Goal: Task Accomplishment & Management: Manage account settings

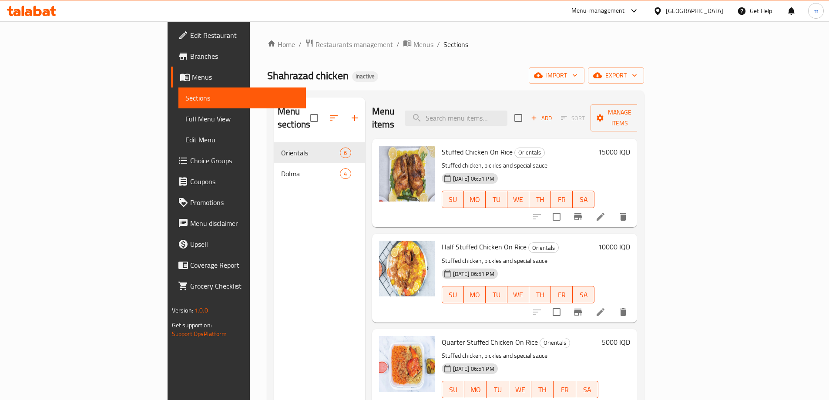
click at [44, 6] on icon at bounding box center [31, 11] width 49 height 10
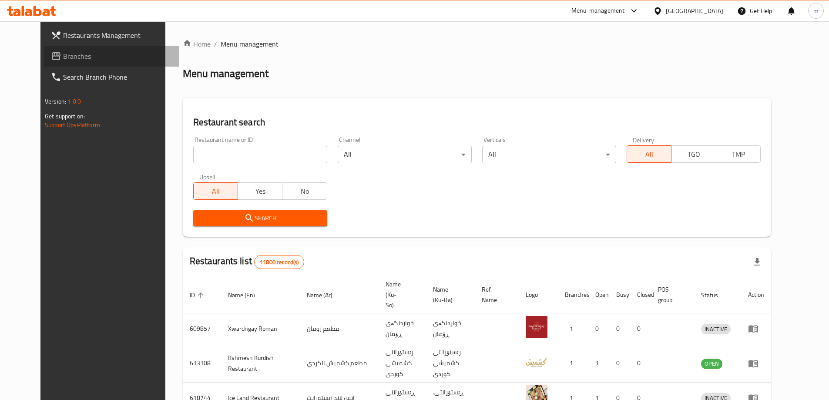
click at [63, 61] on span "Branches" at bounding box center [117, 56] width 109 height 10
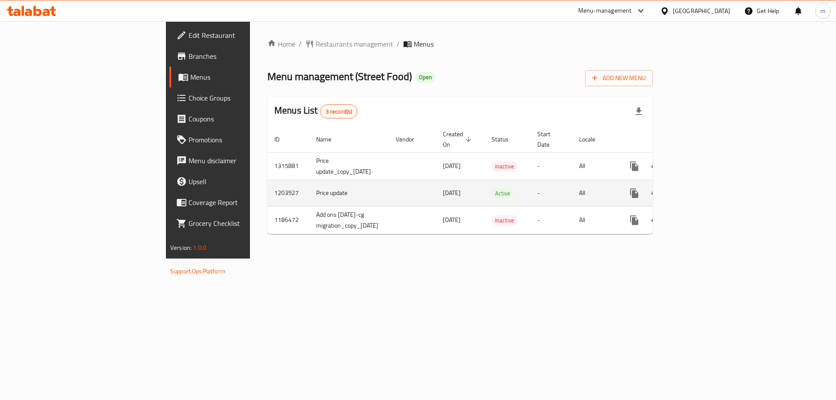
click at [702, 188] on icon "enhanced table" at bounding box center [696, 193] width 10 height 10
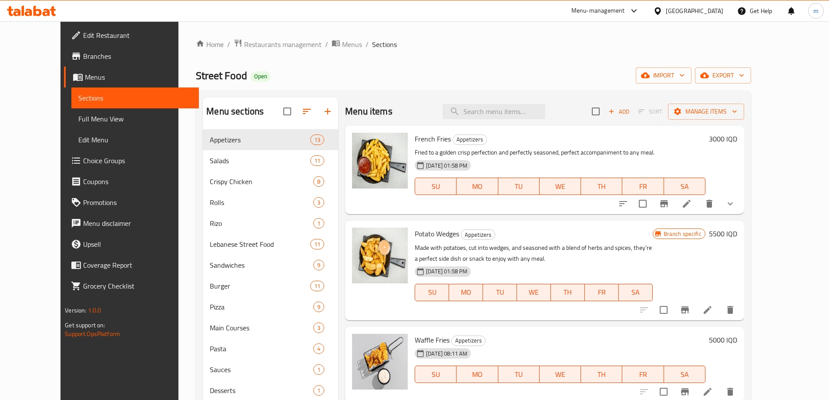
click at [79, 117] on span "Full Menu View" at bounding box center [135, 119] width 114 height 10
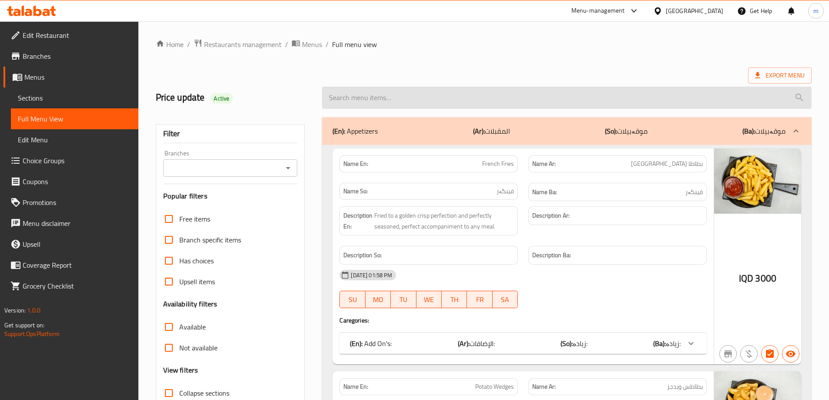
click at [379, 98] on input "search" at bounding box center [567, 98] width 490 height 22
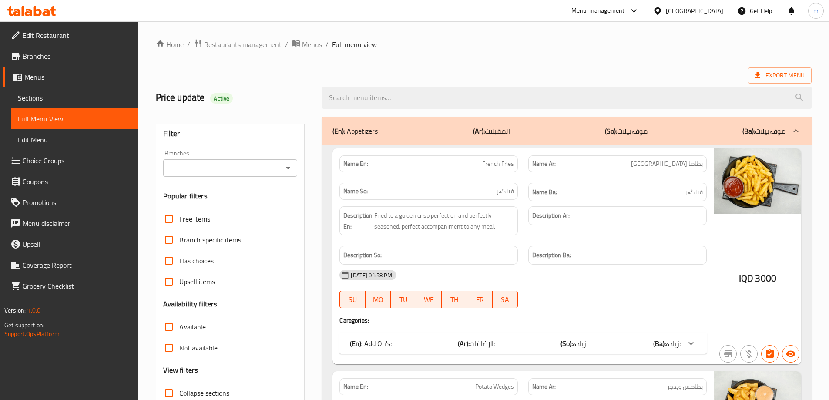
paste input "653133"
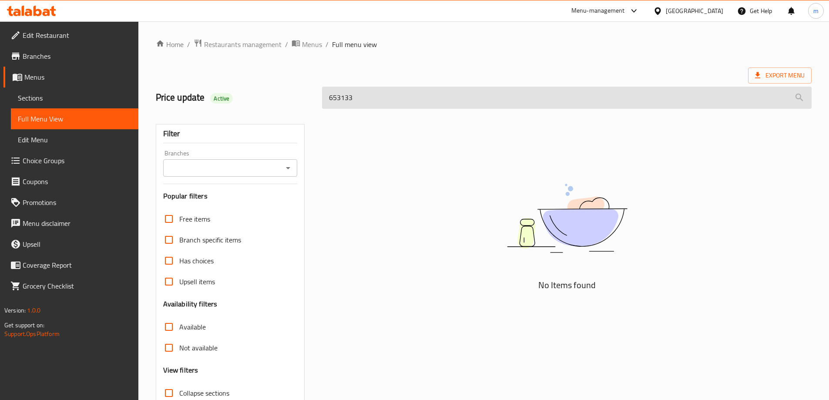
click at [351, 101] on input "653133" at bounding box center [567, 98] width 490 height 22
paste input "Diet 7 Up"
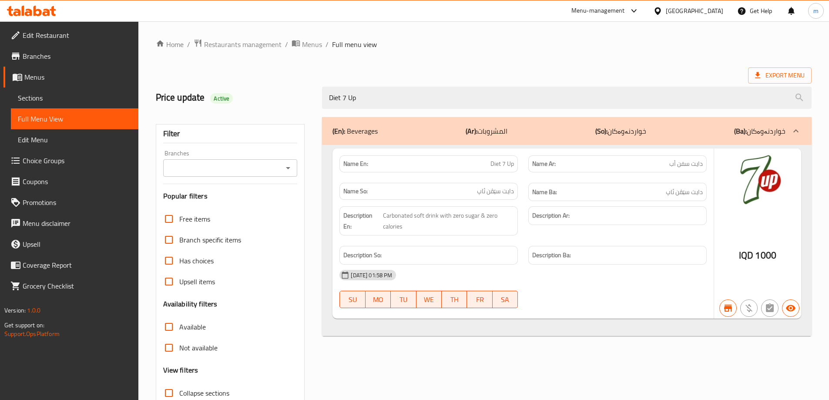
click at [283, 170] on icon "Open" at bounding box center [288, 168] width 10 height 10
type input "Diet 7 Up"
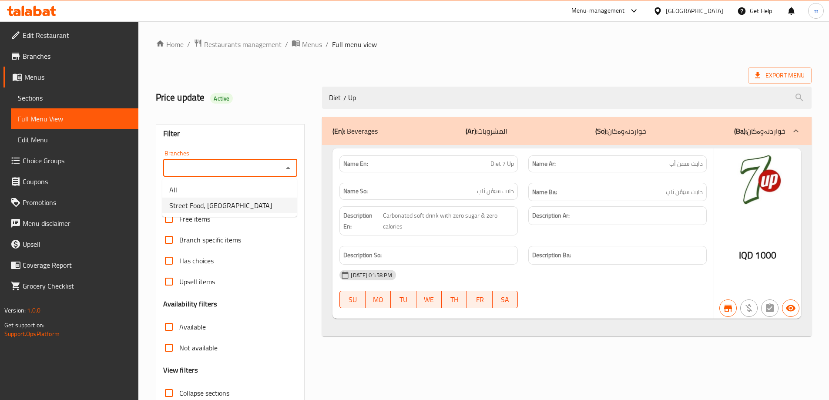
click at [236, 205] on li "Street Food, [GEOGRAPHIC_DATA]" at bounding box center [229, 206] width 134 height 16
type input "Street Food, [GEOGRAPHIC_DATA]"
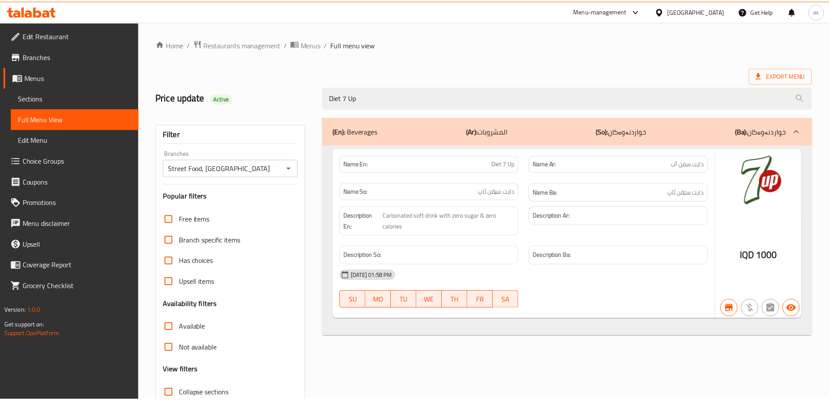
scroll to position [63, 0]
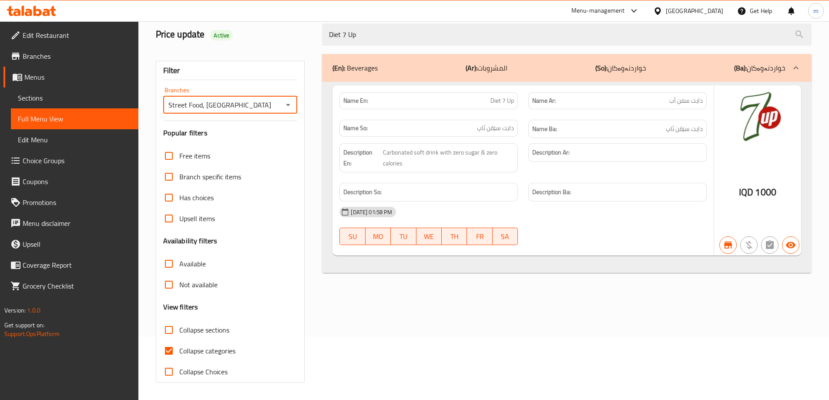
click at [45, 97] on span "Sections" at bounding box center [75, 98] width 114 height 10
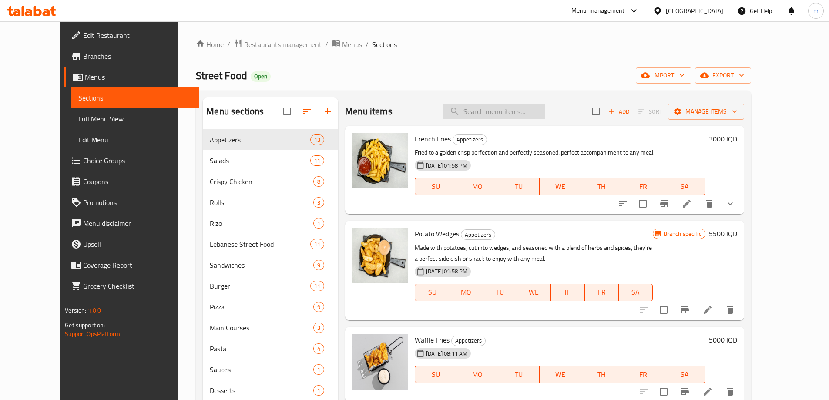
click at [507, 115] on input "search" at bounding box center [494, 111] width 103 height 15
paste input "Diet 7 Up"
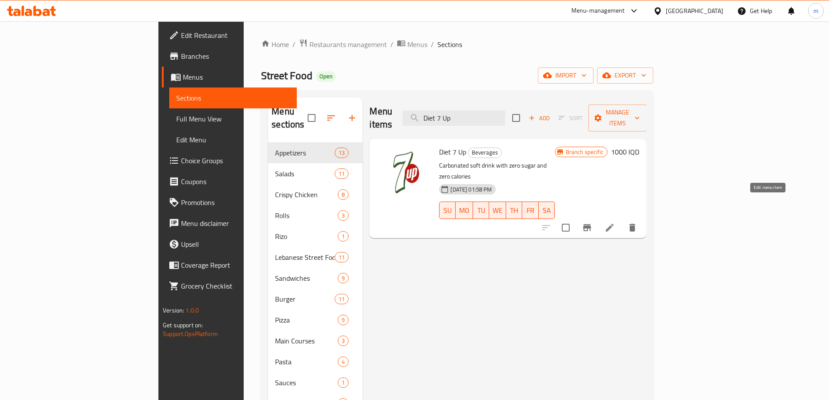
type input "Diet 7 Up"
click at [615, 222] on icon at bounding box center [609, 227] width 10 height 10
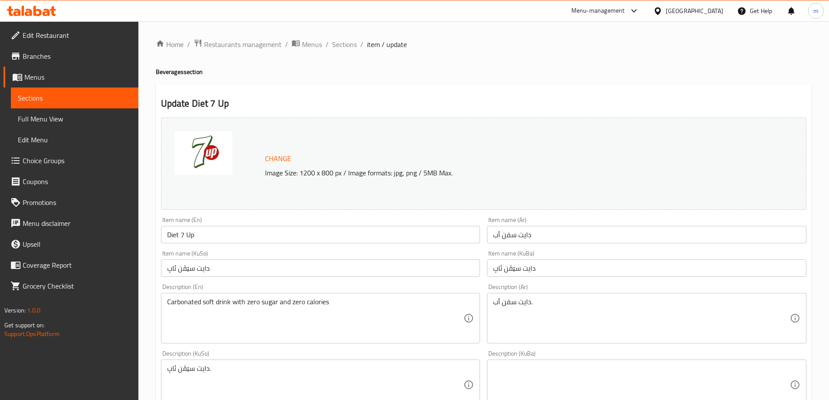
click at [347, 309] on textarea "Carbonated soft drink with zero sugar and zero calories" at bounding box center [315, 318] width 297 height 41
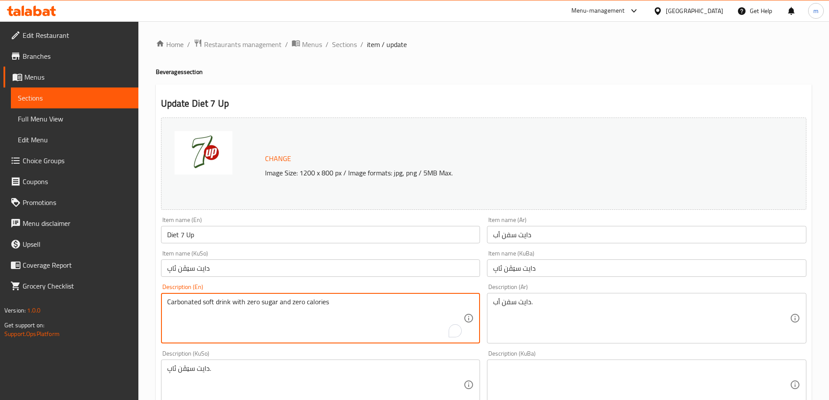
click at [347, 309] on textarea "Carbonated soft drink with zero sugar and zero calories" at bounding box center [315, 318] width 297 height 41
click at [542, 306] on textarea "دايت سفن أب." at bounding box center [641, 318] width 297 height 41
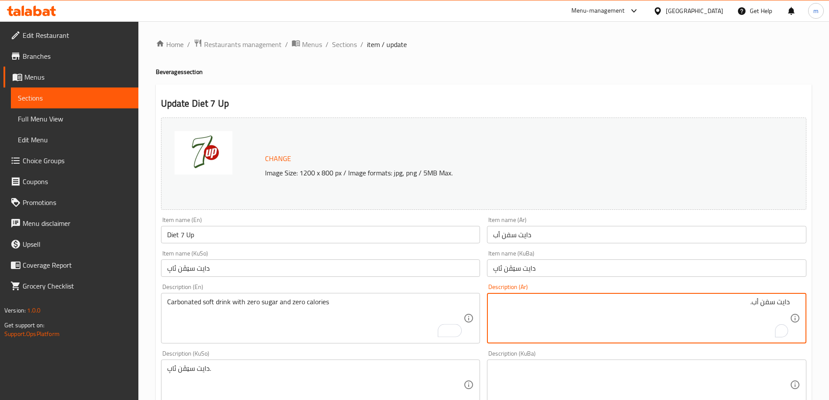
click at [581, 306] on textarea "دايت سفن أب." at bounding box center [641, 318] width 297 height 41
click at [582, 306] on textarea "دايت سفن أب." at bounding box center [641, 318] width 297 height 41
click at [581, 306] on textarea "دايت سفن أب." at bounding box center [641, 318] width 297 height 41
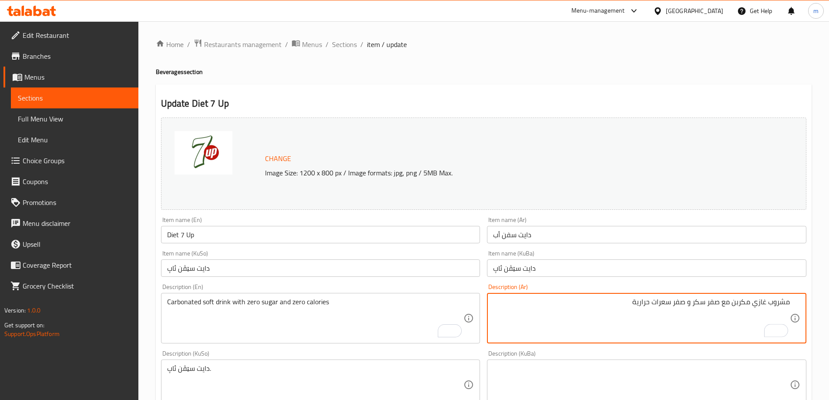
type textarea "مشروب غازي مكربن مع صفر سكر و صفر سعرات حرارية"
click at [433, 386] on textarea "دایت سێڤن ئاپ." at bounding box center [315, 384] width 297 height 41
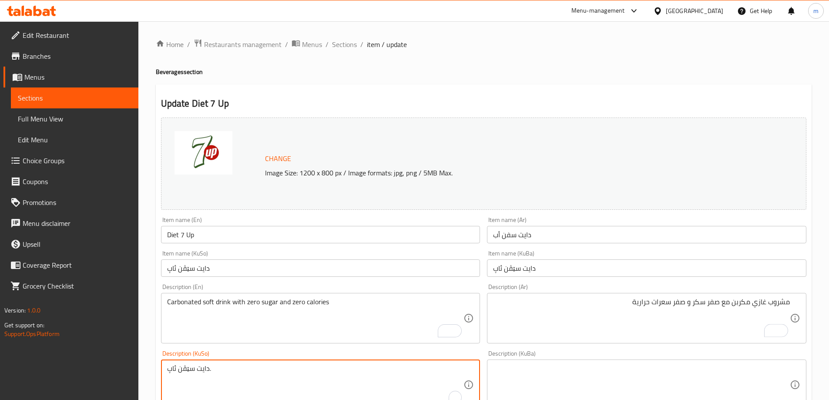
click at [433, 386] on textarea "دایت سێڤن ئاپ." at bounding box center [315, 384] width 297 height 41
click at [358, 376] on textarea "خواردنەوەی گازی کاربۆن کراو لەگەڵ سفر شەکر و سفر کالۆری" at bounding box center [315, 384] width 297 height 41
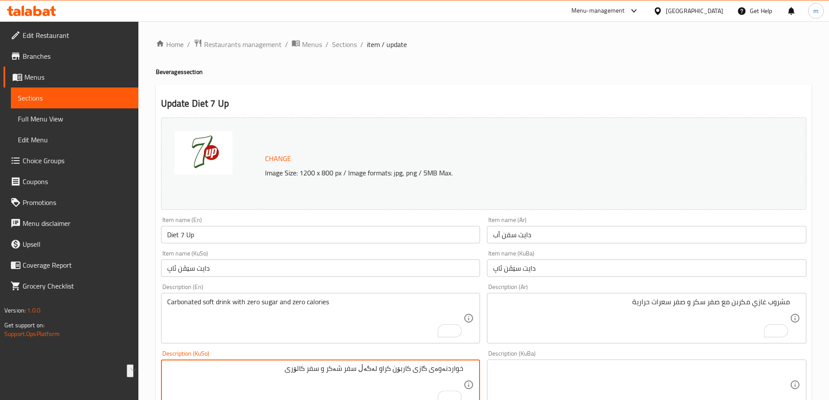
type textarea "خواردنەوەی گازی کاربۆن کراو لەگەڵ سفر شەکر و سفر کالۆری"
click at [550, 385] on textarea at bounding box center [641, 384] width 297 height 41
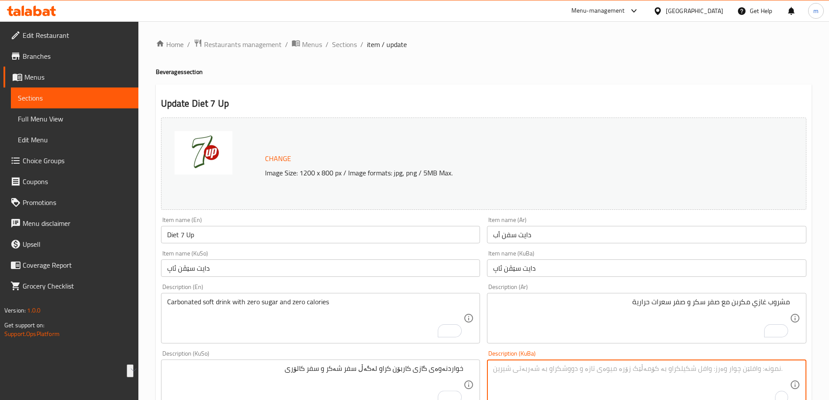
paste textarea "خواردنەوەی گازی کاربۆن کراو لەگەڵ سفر شەکر و سفر کالۆری"
type textarea "خواردنەوەی گازی کاربۆن کراو لەگەڵ سفر شەکر و سفر کالۆری"
click at [279, 232] on input "Diet 7 Up" at bounding box center [320, 234] width 319 height 17
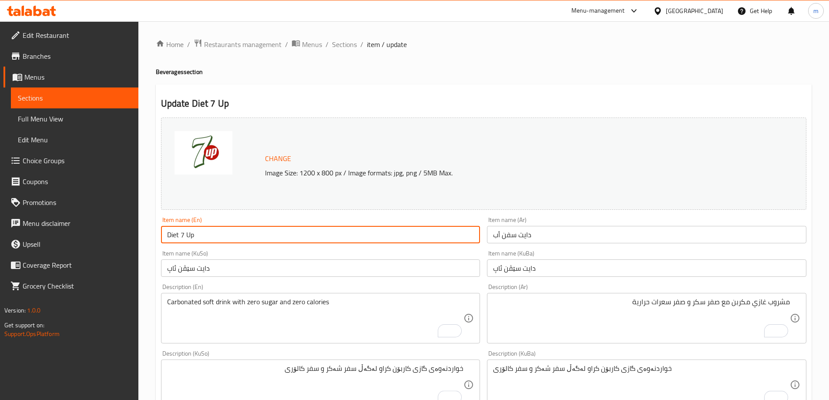
click at [279, 232] on input "Diet 7 Up" at bounding box center [320, 234] width 319 height 17
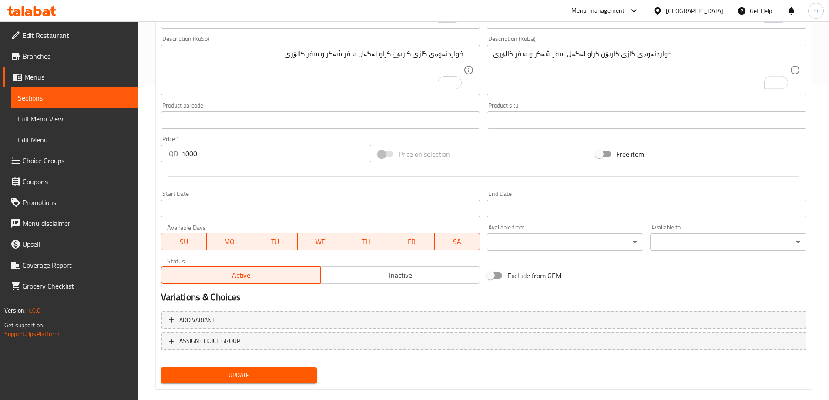
scroll to position [328, 0]
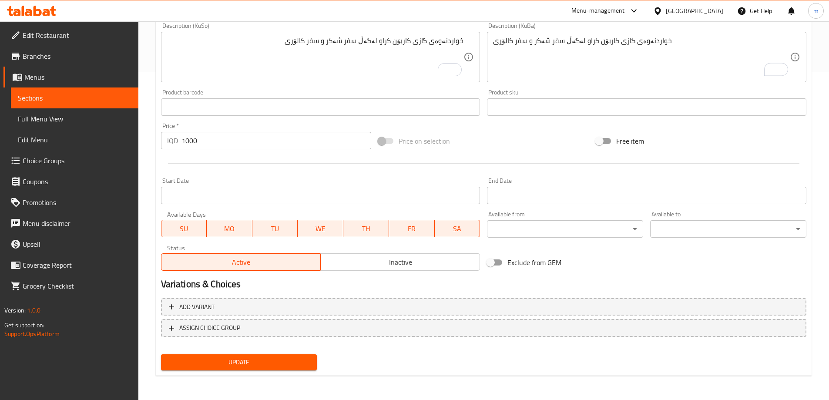
click at [305, 363] on span "Update" at bounding box center [239, 362] width 142 height 11
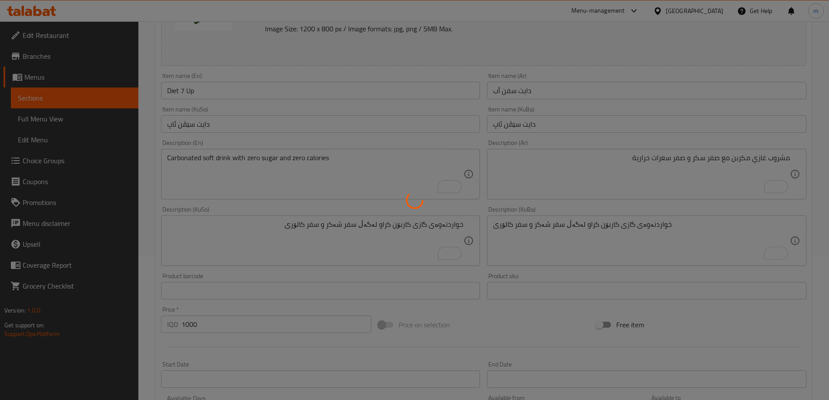
scroll to position [124, 0]
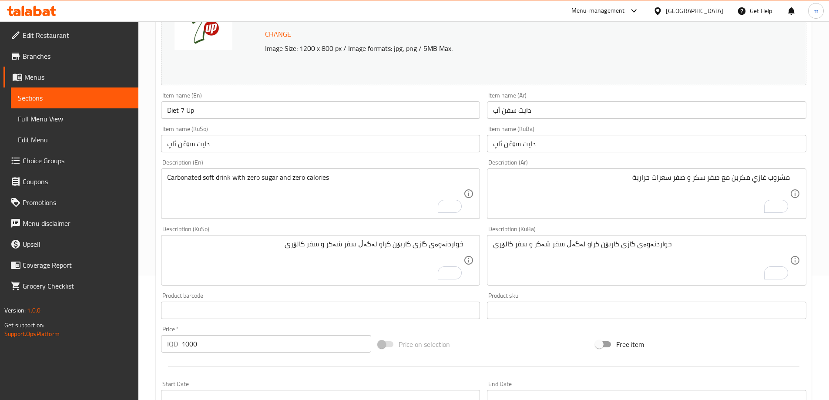
click at [705, 178] on textarea "مشروب غازي مكربن مع صفر سكر و صفر سعرات حرارية" at bounding box center [641, 193] width 297 height 41
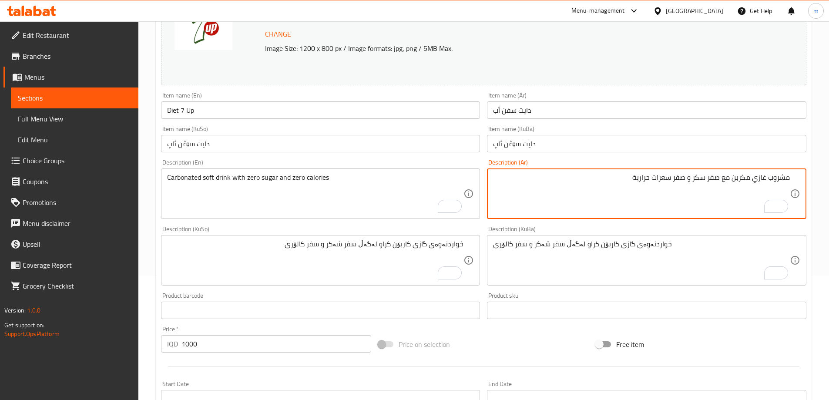
click at [712, 178] on textarea "مشروب غازي مكربن مع صفر سكر و صفر سعرات حرارية" at bounding box center [641, 193] width 297 height 41
click at [679, 180] on textarea "مشروب غازي مكربن مع [PERSON_NAME] و صفر سعرات حرارية" at bounding box center [641, 193] width 297 height 41
type textarea "مشروب غازي مكربن مع [PERSON_NAME] و زيرو سعرات حرارية"
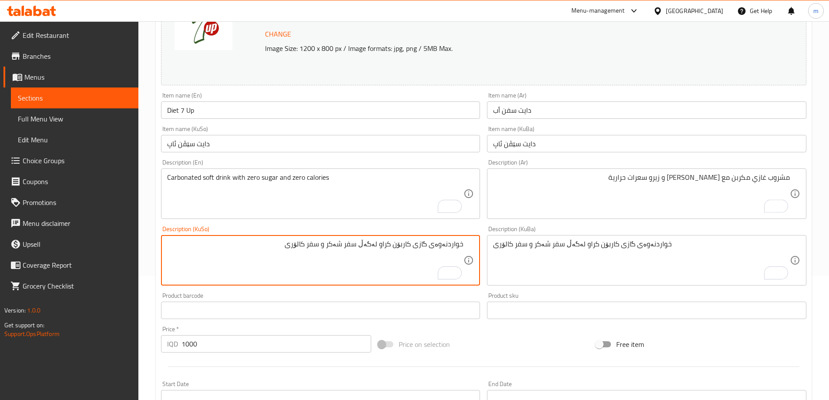
click at [361, 244] on textarea "خواردنەوەی گازی کاربۆن کراو لەگەڵ سفر شەکر و سفر کالۆری" at bounding box center [315, 260] width 297 height 41
click at [321, 248] on textarea "خواردنەوەی گازی کاربۆن کراو لەگەڵ زیرۆ شەکر و سفر کالۆری" at bounding box center [315, 260] width 297 height 41
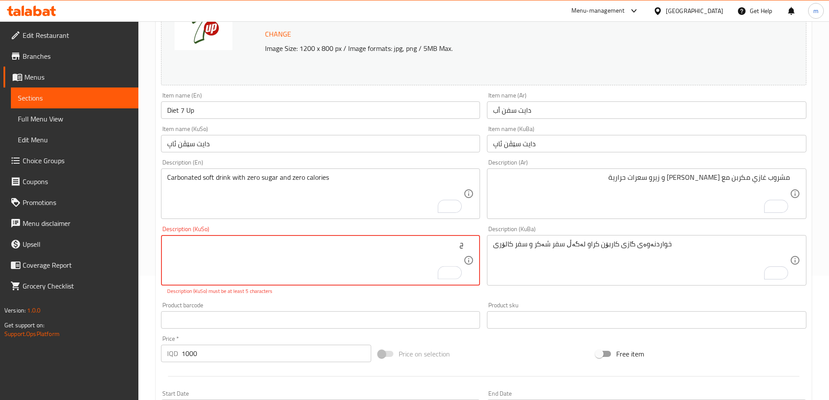
type textarea "ج"
click at [601, 246] on textarea "خواردنەوەی گازی کاربۆن کراو لەگەڵ سفر شەکر و سفر کالۆری" at bounding box center [641, 260] width 297 height 41
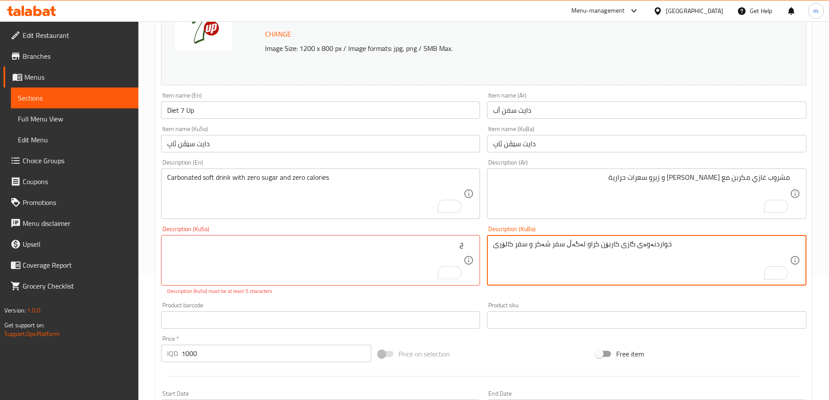
click at [411, 260] on textarea "ج" at bounding box center [315, 260] width 297 height 41
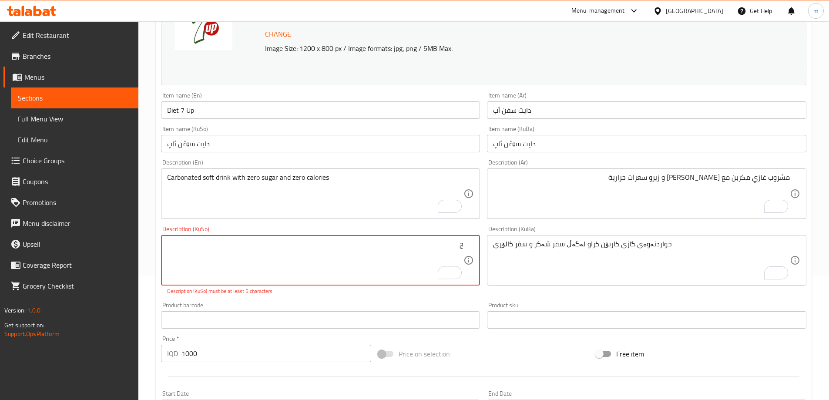
click at [411, 260] on textarea "ج" at bounding box center [315, 260] width 297 height 41
paste textarea "To enrich screen reader interactions, please activate Accessibility in Grammarl…"
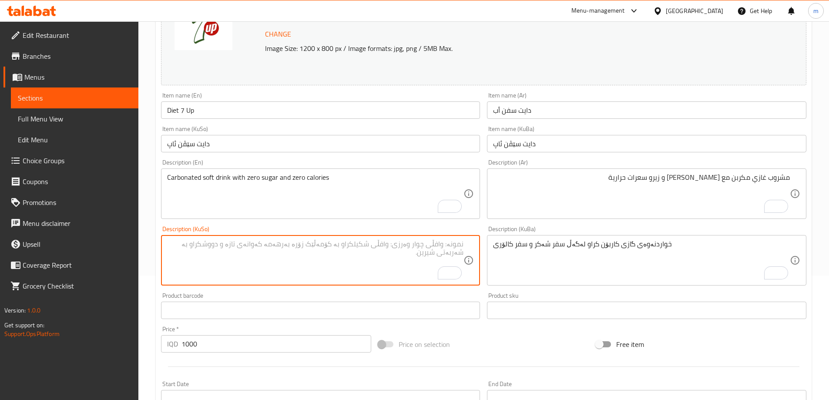
paste textarea "ج"
click at [403, 244] on textarea "خواردنەوەی گازی کاربۆن کراو لەگەڵ زیرۆ شەکر و زیرۆ کالۆری" at bounding box center [315, 260] width 297 height 41
click at [403, 246] on textarea "خواردنەوەی گازی کاربۆن کراو لەگەڵ زیرۆ شەکر و زیرۆ کالۆری" at bounding box center [315, 260] width 297 height 41
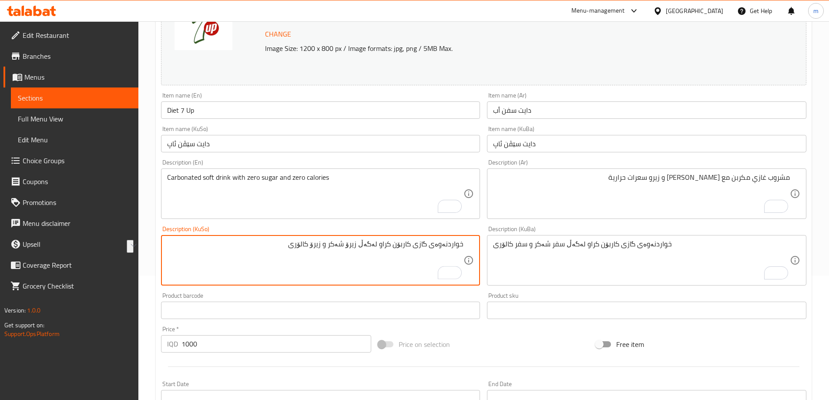
type textarea "خواردنەوەی گازی کاربۆن کراو لەگەڵ زیرۆ شەکر و زیرۆ کالۆری"
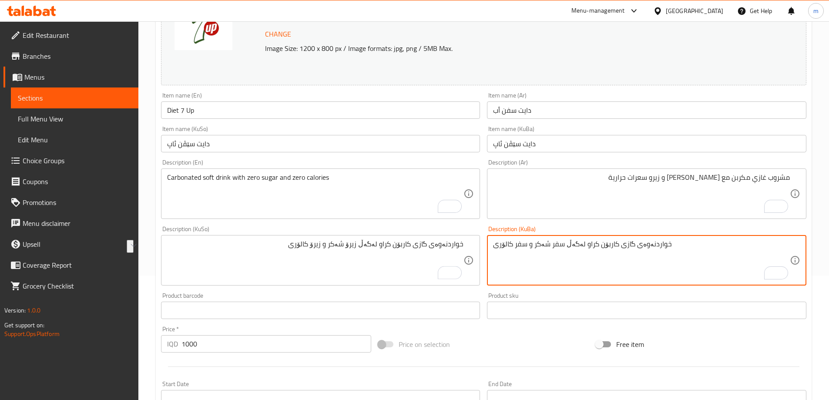
click at [567, 241] on textarea "خواردنەوەی گازی کاربۆن کراو لەگەڵ سفر شەکر و سفر کالۆری" at bounding box center [641, 260] width 297 height 41
paste textarea "یرۆ شەکر و زیرۆ"
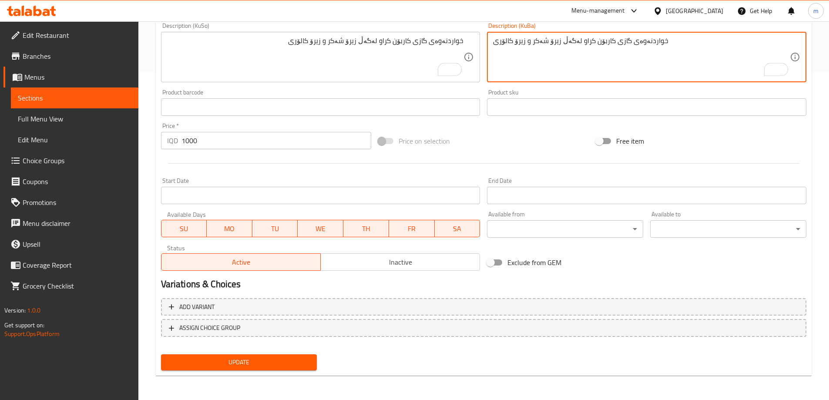
type textarea "خواردنەوەی گازی کاربۆن کراو لەگەڵ زیرۆ شەکر و زیرۆ کالۆری"
click at [272, 354] on button "Update" at bounding box center [239, 362] width 156 height 16
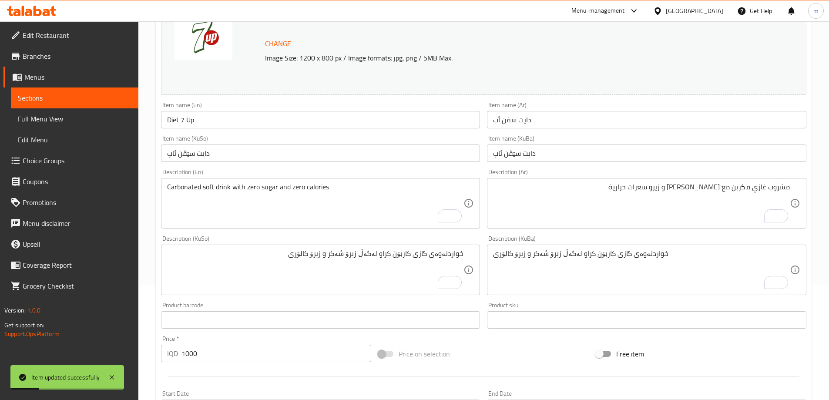
scroll to position [23, 0]
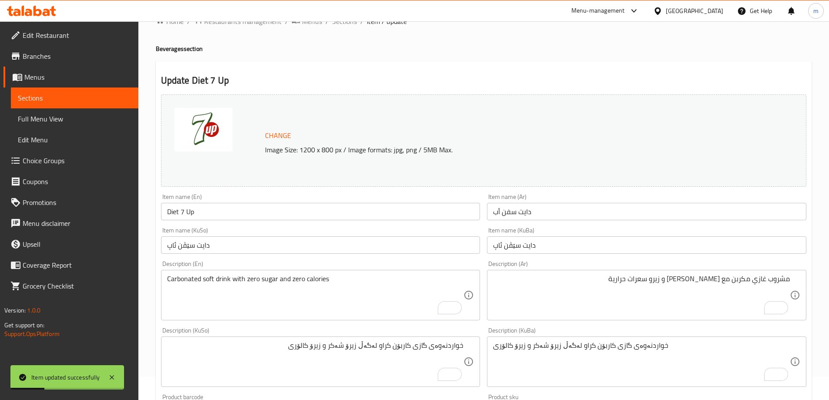
click at [214, 213] on input "Diet 7 Up" at bounding box center [320, 211] width 319 height 17
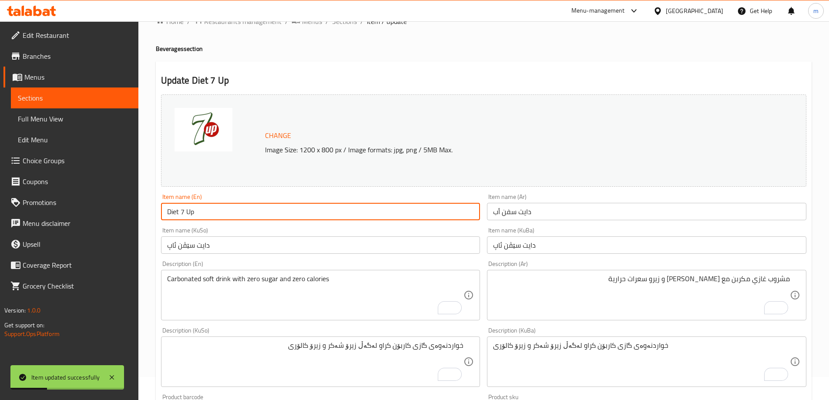
click at [214, 213] on input "Diet 7 Up" at bounding box center [320, 211] width 319 height 17
click at [213, 213] on input "Diet 7 Up" at bounding box center [320, 211] width 319 height 17
click at [51, 115] on span "Full Menu View" at bounding box center [75, 119] width 114 height 10
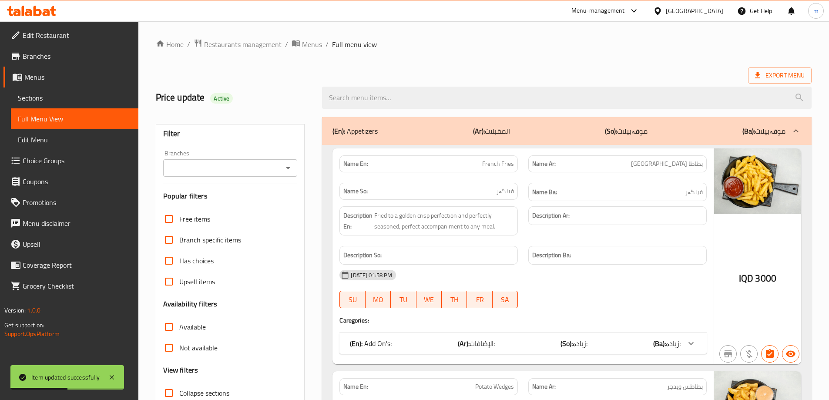
click at [428, 95] on input "search" at bounding box center [567, 98] width 490 height 22
paste input "Diet 7 Up"
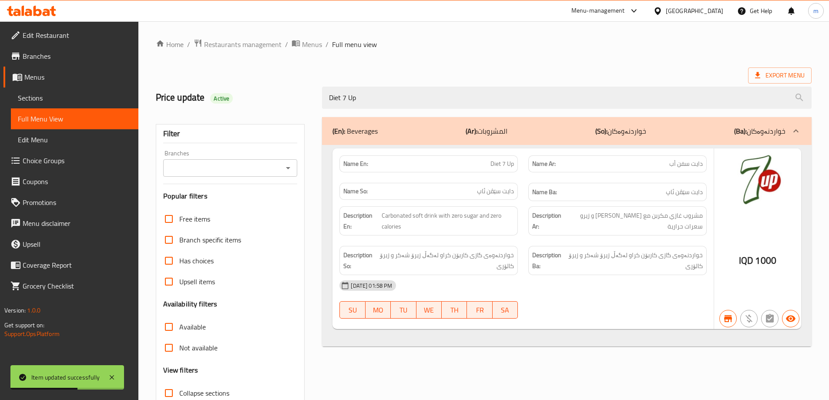
click at [283, 171] on icon "Open" at bounding box center [288, 168] width 10 height 10
type input "Diet 7 Up"
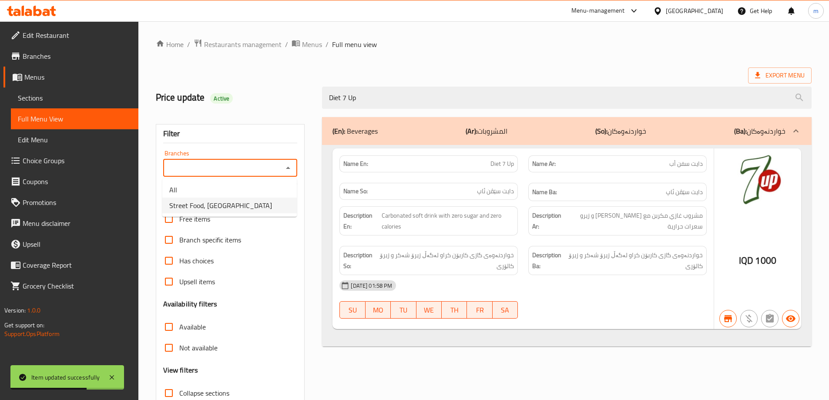
click at [228, 205] on span "Street Food, [GEOGRAPHIC_DATA]" at bounding box center [220, 205] width 103 height 10
type input "Street Food, [GEOGRAPHIC_DATA]"
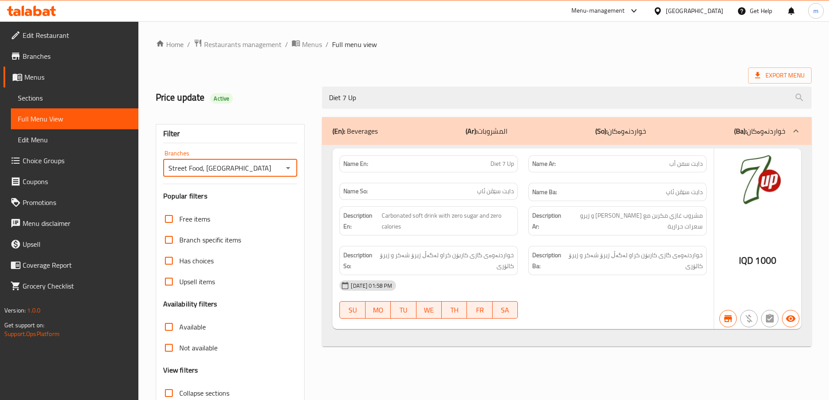
click at [505, 240] on div "Description En: Carbonated soft drink with zero sugar and zero calories" at bounding box center [428, 221] width 189 height 40
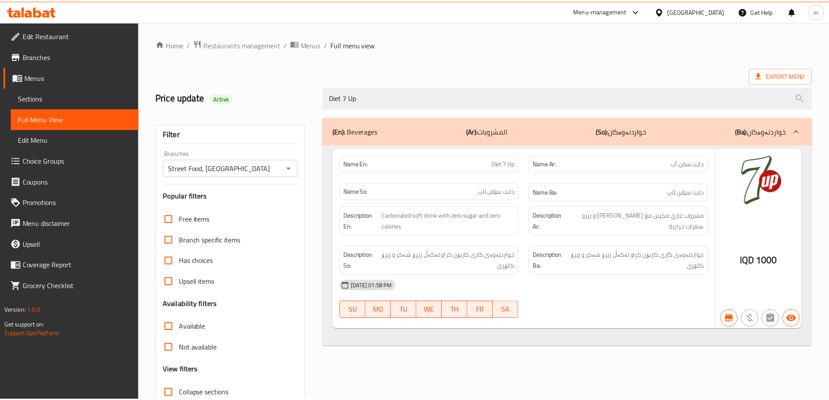
scroll to position [63, 0]
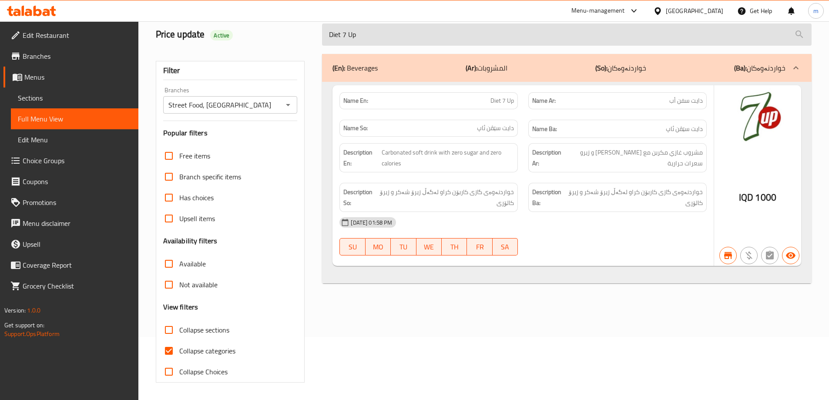
click at [401, 36] on input "Diet 7 Up" at bounding box center [567, 34] width 490 height 22
paste input "[PERSON_NAME] Burger"
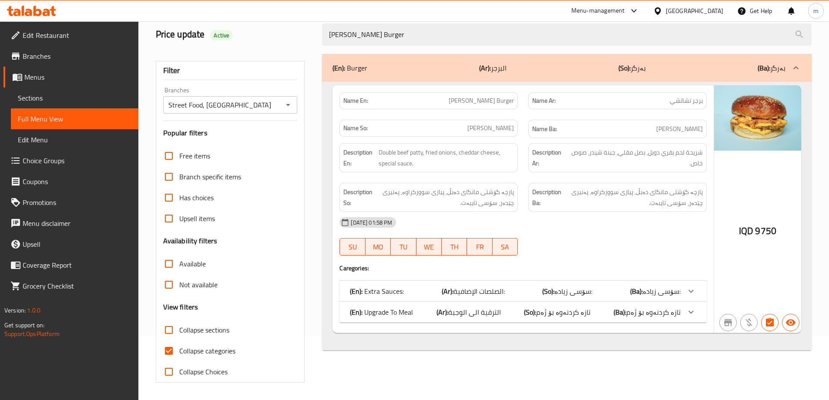
type input "[PERSON_NAME] Burger"
click at [292, 107] on icon "Open" at bounding box center [288, 105] width 10 height 10
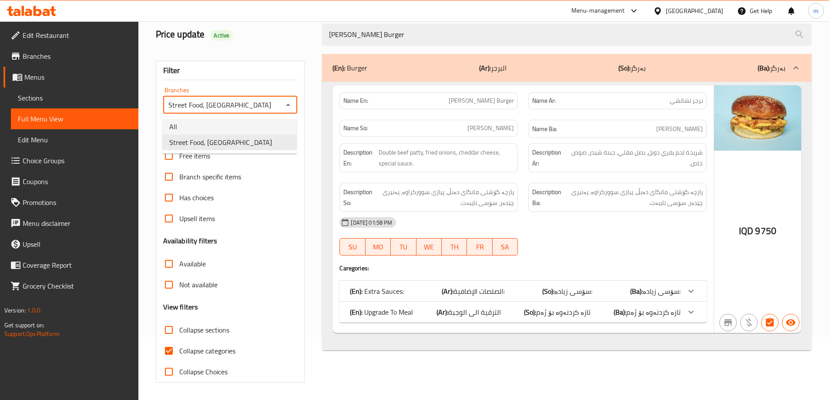
click at [260, 124] on li "All" at bounding box center [229, 127] width 134 height 16
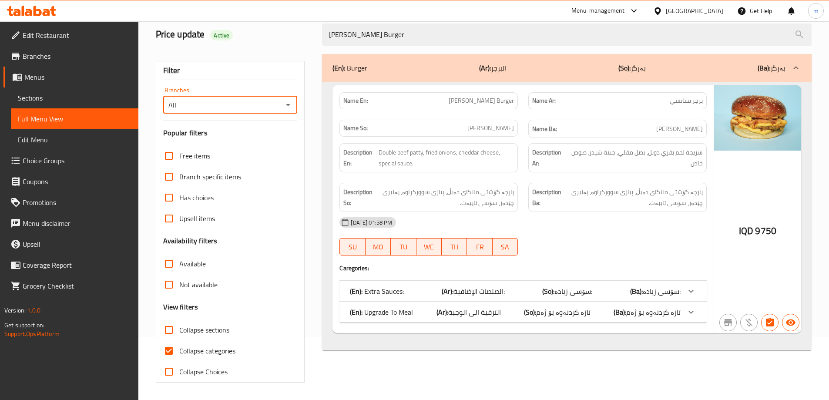
click at [287, 106] on icon "Open" at bounding box center [288, 105] width 10 height 10
click at [244, 144] on li "Street Food, [GEOGRAPHIC_DATA]" at bounding box center [229, 142] width 134 height 16
type input "Street Food, [GEOGRAPHIC_DATA]"
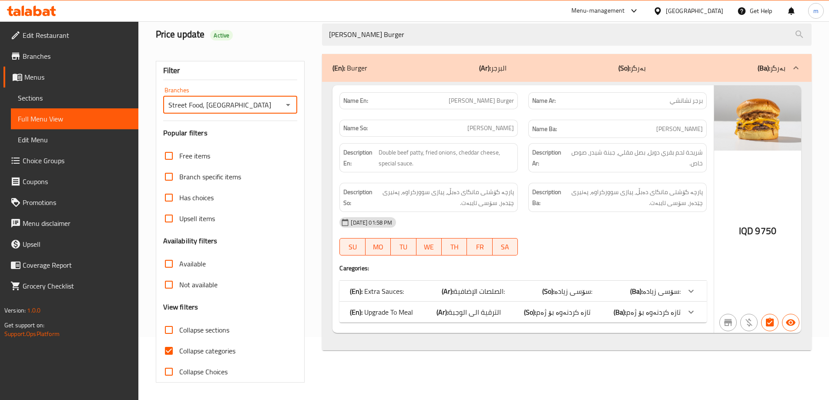
click at [179, 343] on label "Collapse categories" at bounding box center [196, 350] width 77 height 21
click at [179, 343] on input "Collapse categories" at bounding box center [168, 350] width 21 height 21
checkbox input "false"
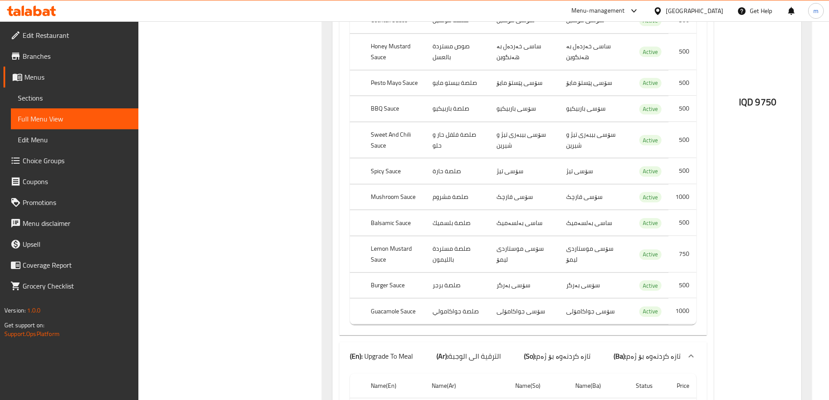
scroll to position [352, 0]
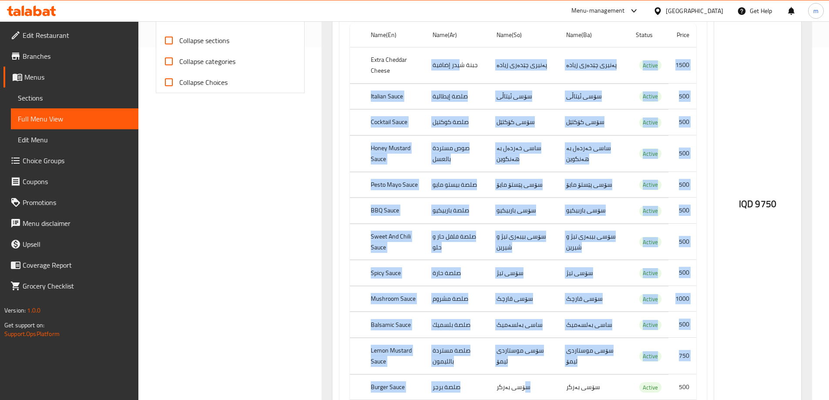
drag, startPoint x: 462, startPoint y: 67, endPoint x: 525, endPoint y: 367, distance: 306.5
click at [530, 382] on tbody "Extra Cheddar Cheese جبنة شيدر إضافية پەنیری چێدەری زیادە پەنیری چێدەری زیادە A…" at bounding box center [523, 236] width 346 height 379
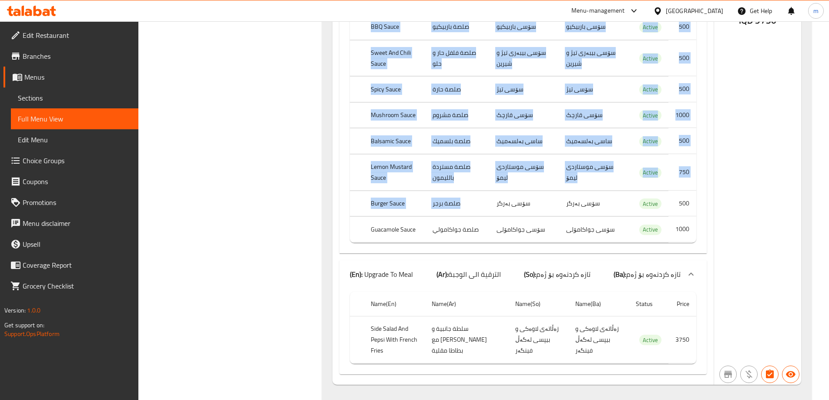
scroll to position [556, 0]
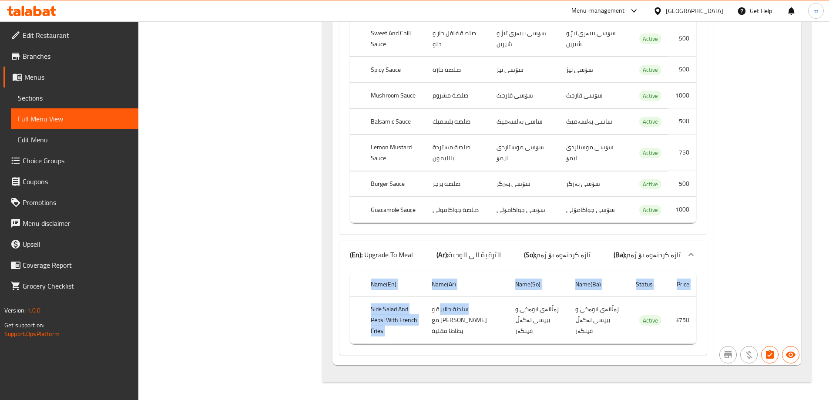
drag, startPoint x: 449, startPoint y: 313, endPoint x: 458, endPoint y: 358, distance: 45.4
